Goal: Task Accomplishment & Management: Use online tool/utility

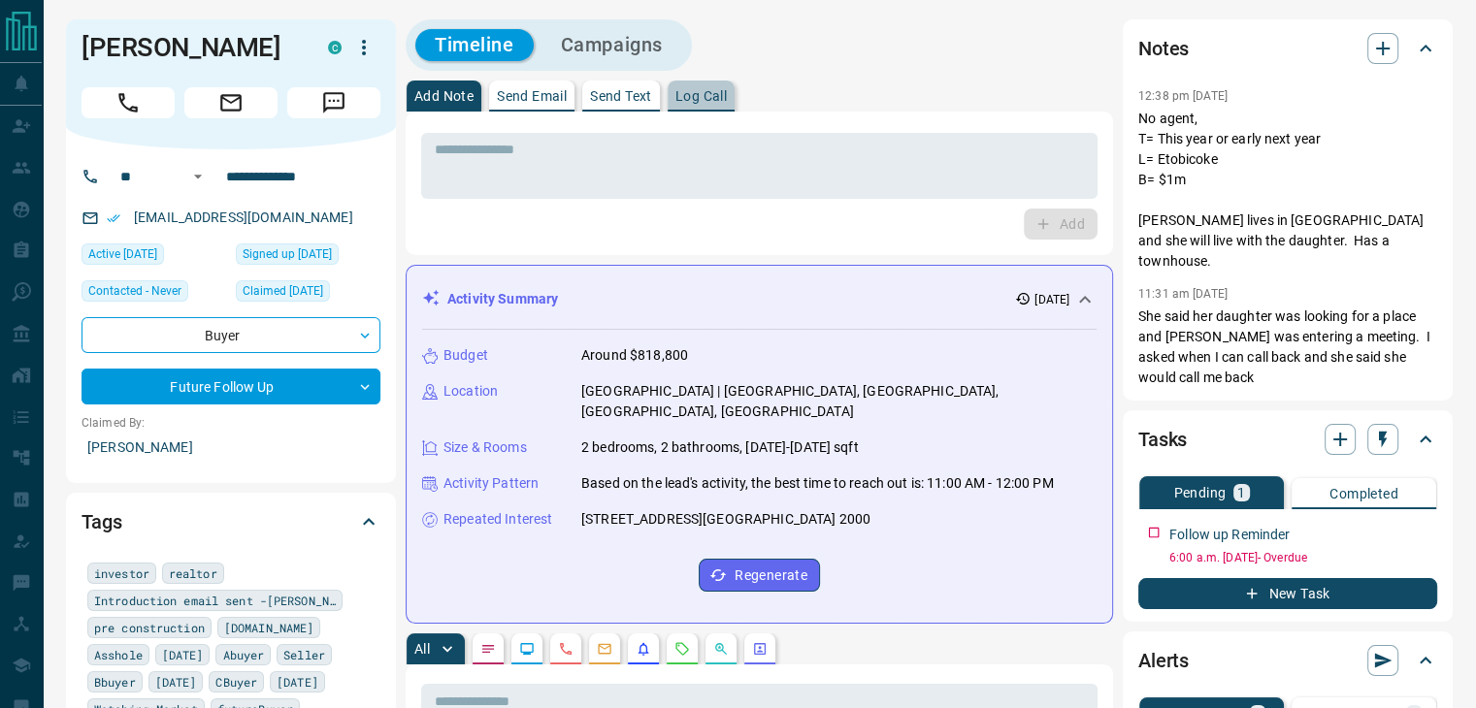
click at [731, 106] on button "Log Call" at bounding box center [700, 96] width 67 height 31
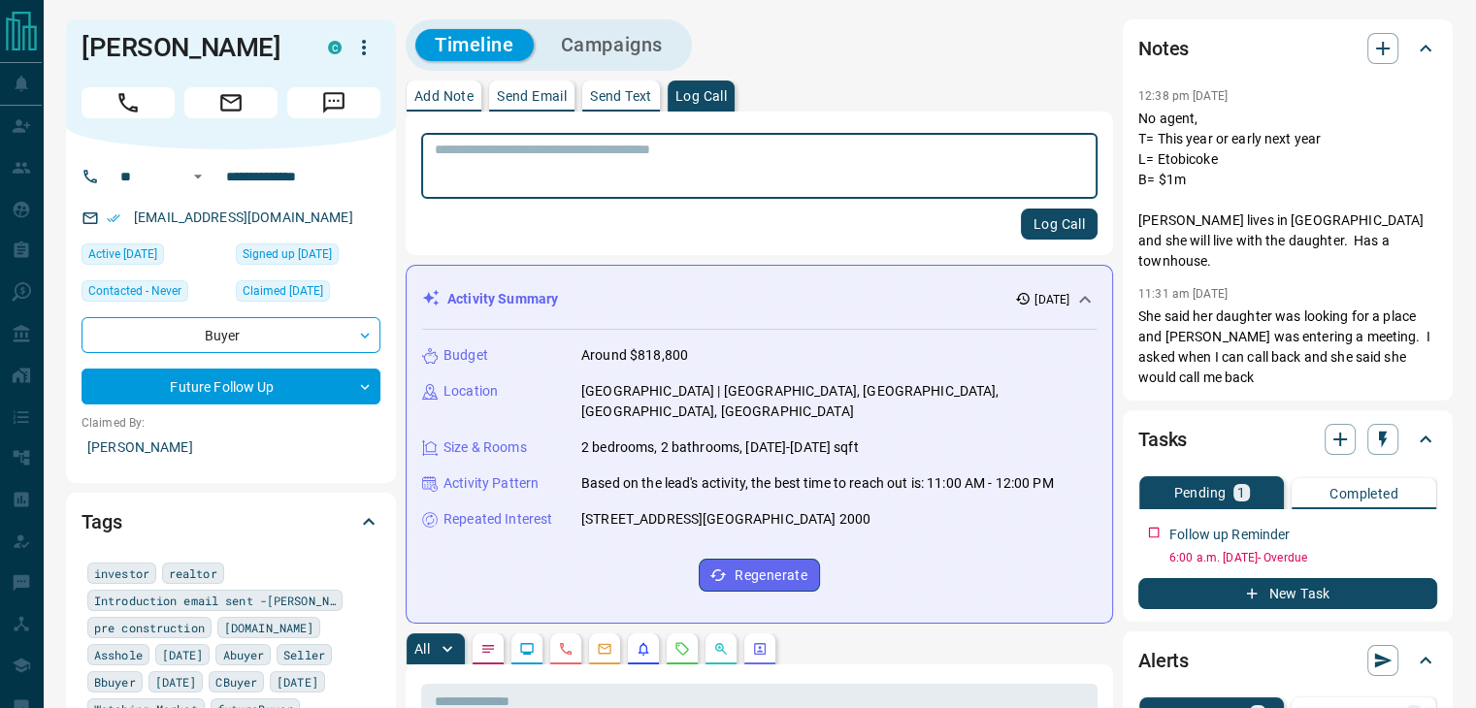
click at [623, 155] on textarea at bounding box center [759, 166] width 649 height 49
type textarea "**********"
click at [1069, 214] on button "Log Call" at bounding box center [1059, 224] width 77 height 31
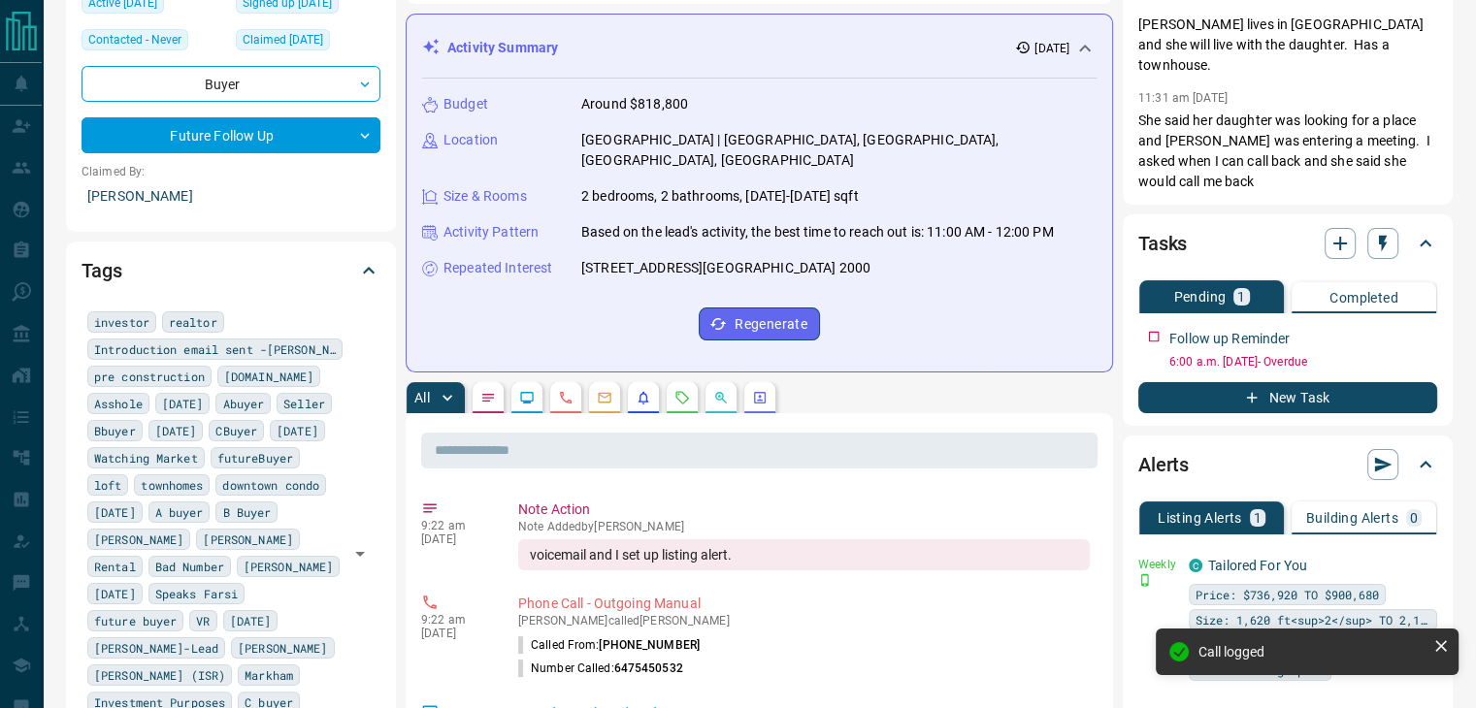
scroll to position [278, 0]
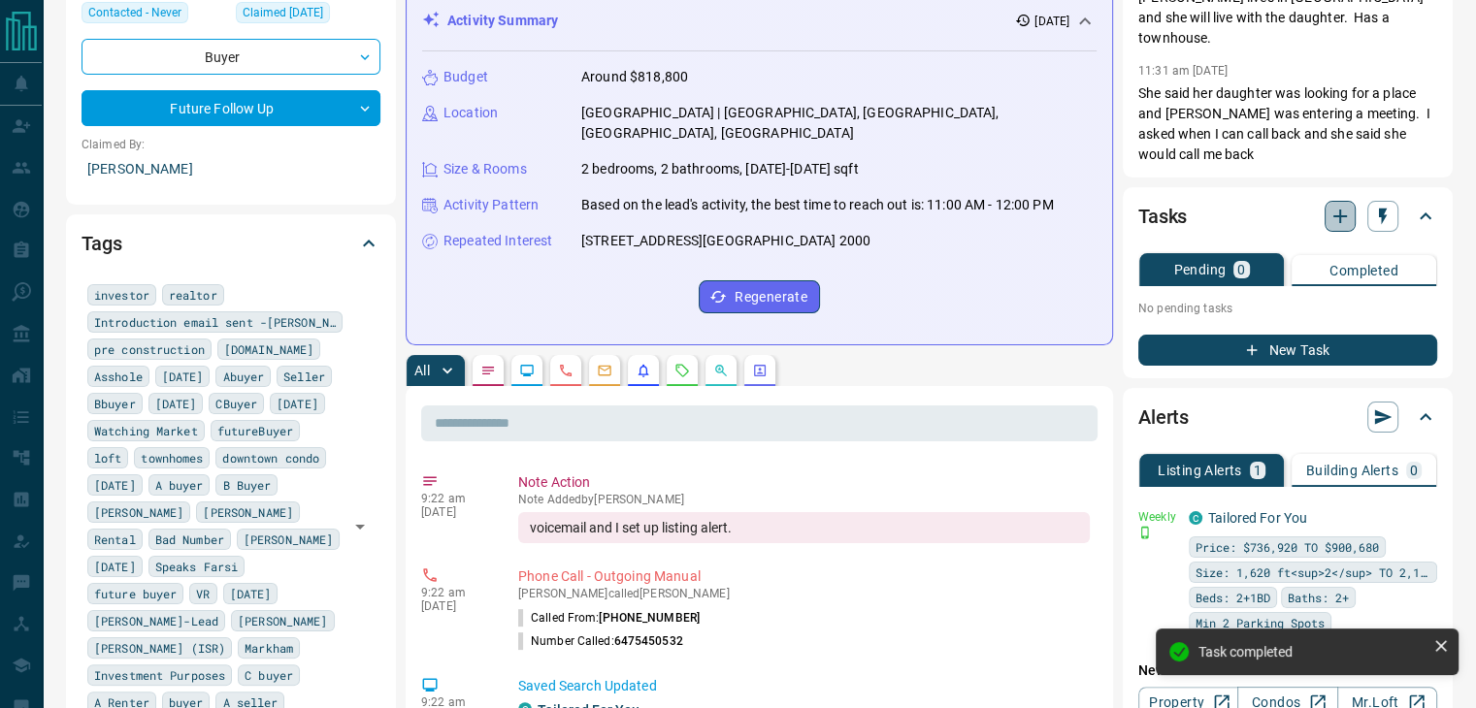
click at [1343, 205] on icon "button" at bounding box center [1339, 216] width 23 height 23
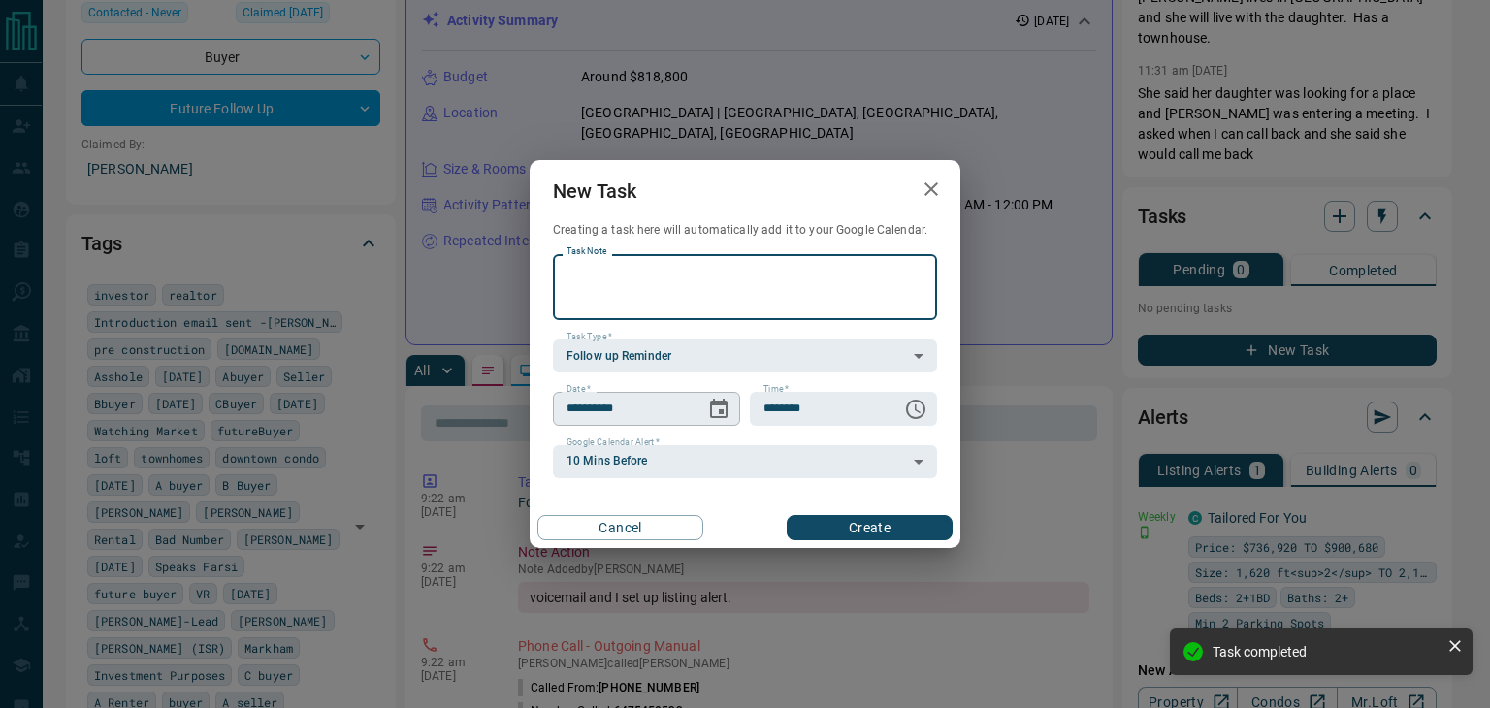
click at [715, 412] on icon "Choose date, selected date is Aug 20, 2025" at bounding box center [718, 409] width 23 height 23
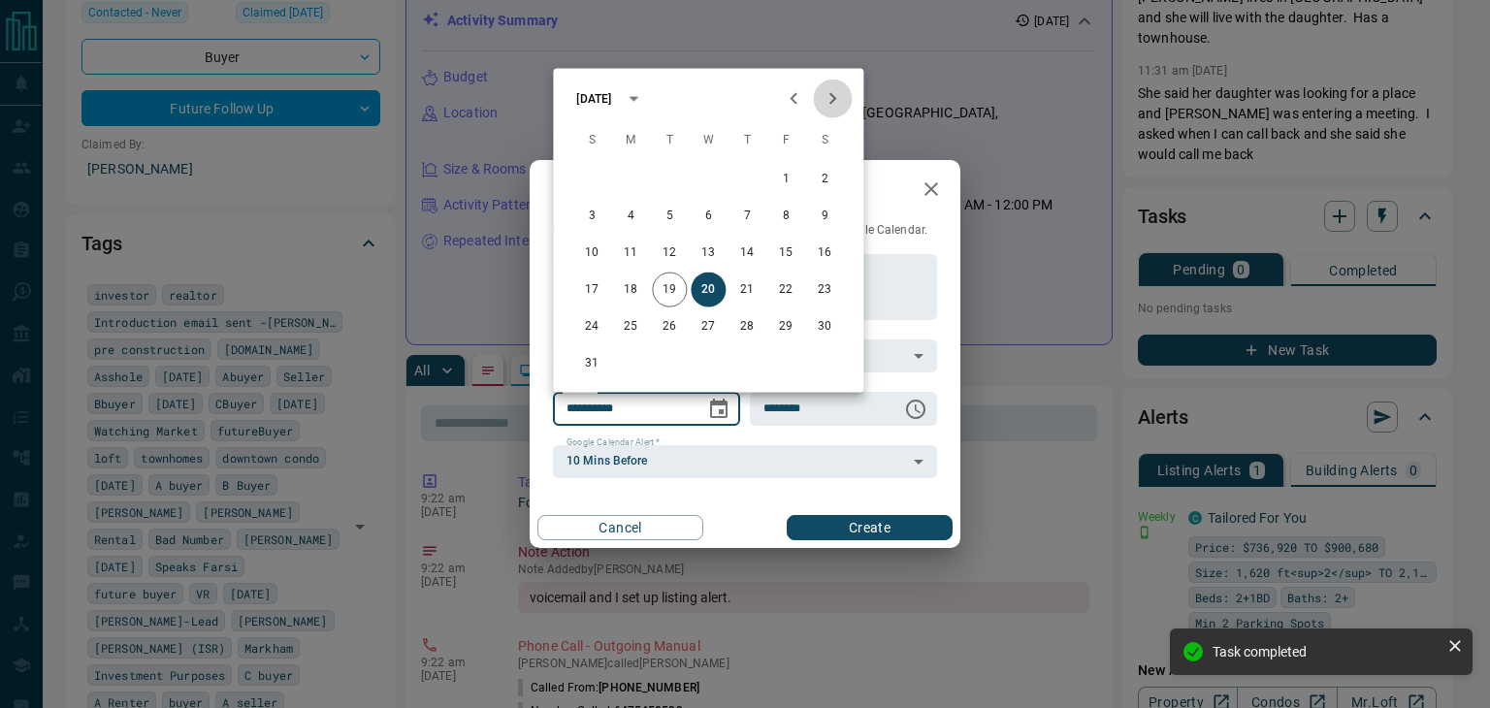
click at [825, 98] on icon "Next month" at bounding box center [832, 98] width 23 height 23
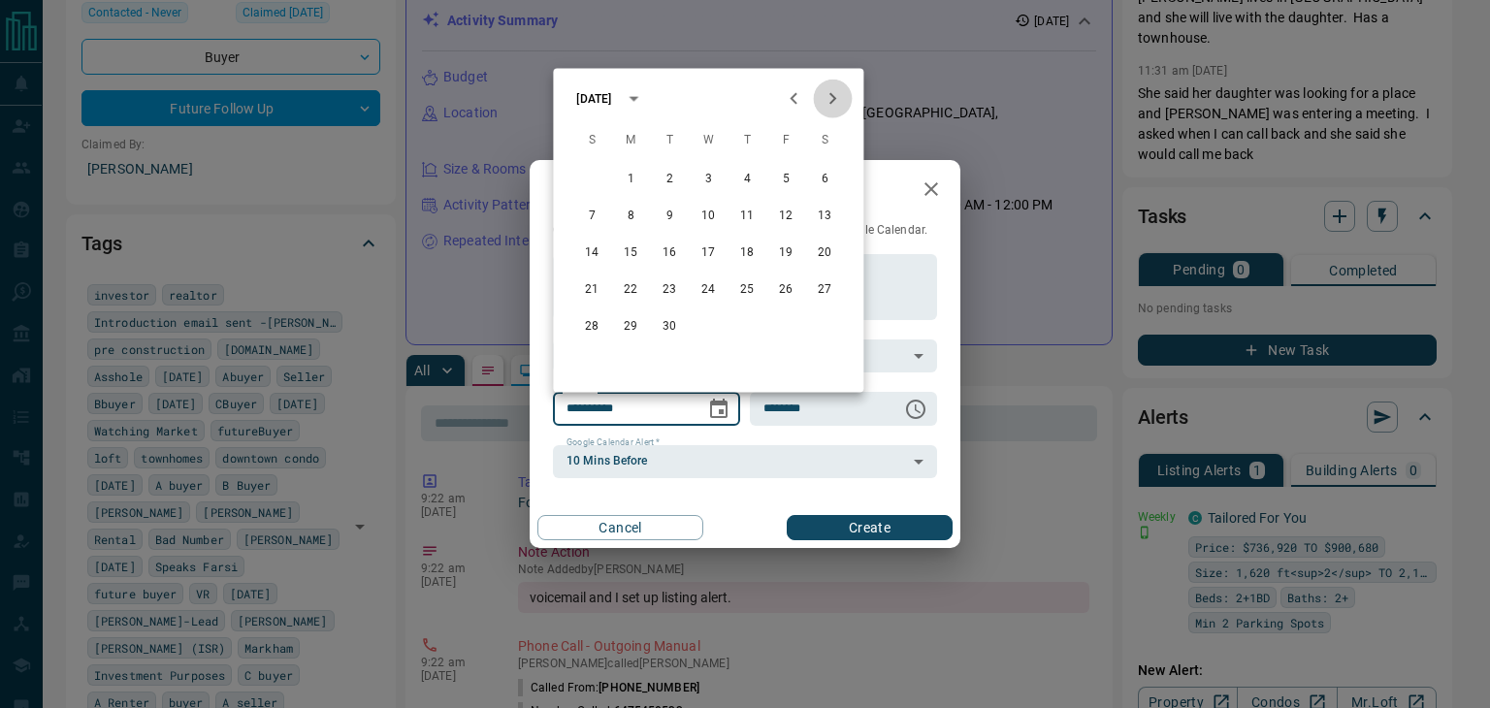
click at [825, 98] on icon "Next month" at bounding box center [832, 98] width 23 height 23
click at [669, 265] on button "14" at bounding box center [669, 253] width 35 height 35
type input "**********"
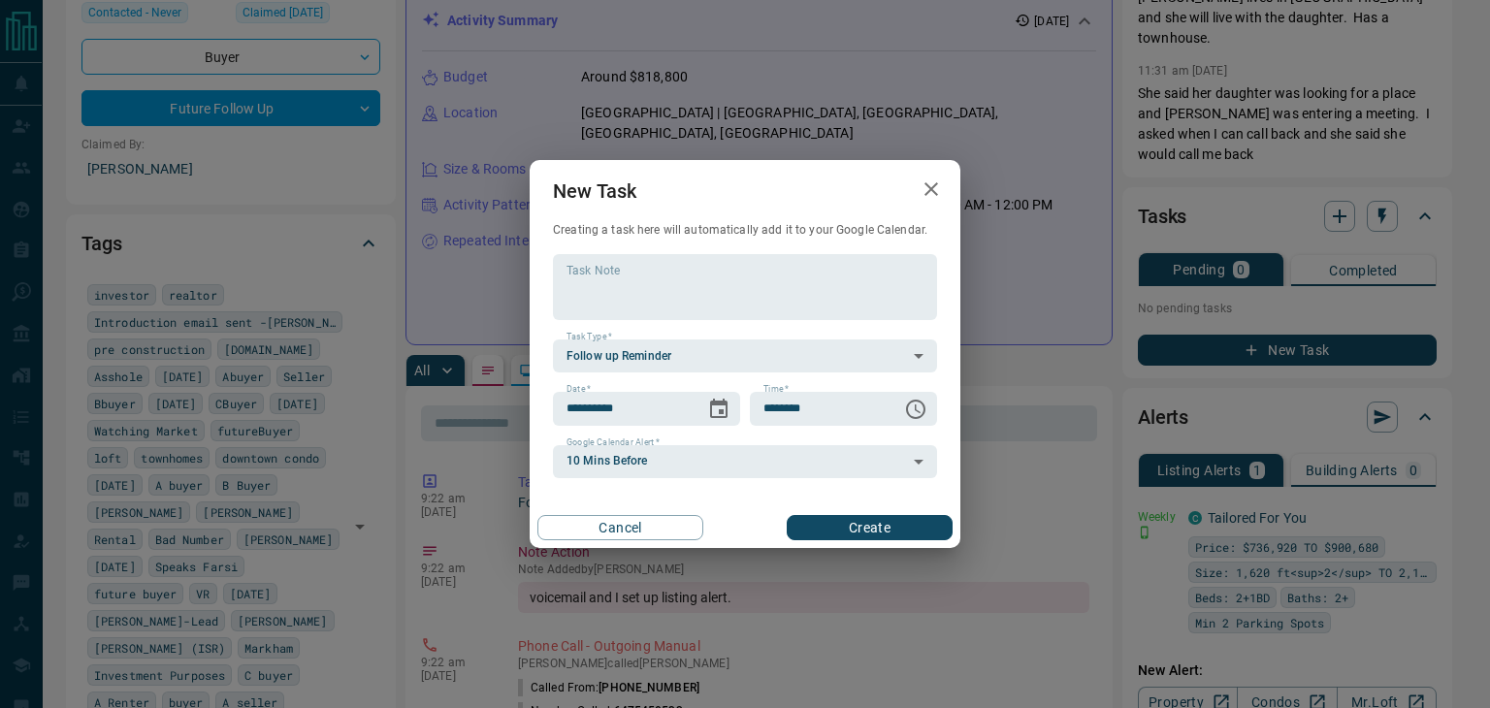
click at [814, 536] on button "Create" at bounding box center [870, 527] width 166 height 25
